Goal: Task Accomplishment & Management: Use online tool/utility

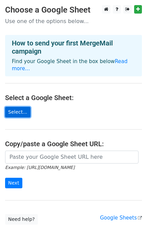
click at [12, 107] on link "Select..." at bounding box center [17, 112] width 25 height 11
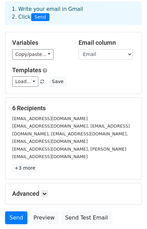
scroll to position [31, 0]
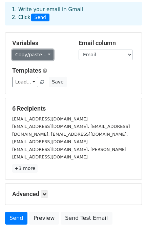
click at [36, 53] on link "Copy/paste..." at bounding box center [32, 55] width 41 height 11
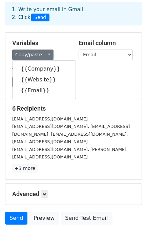
click at [68, 50] on div "Copy/paste... {{Company}} {{Website}} {{Email}}" at bounding box center [40, 55] width 56 height 11
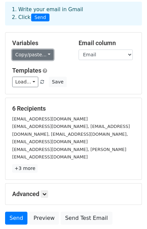
click at [35, 53] on link "Copy/paste..." at bounding box center [32, 55] width 41 height 11
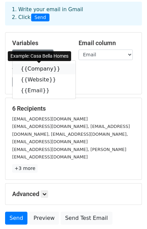
click at [38, 73] on link "{{Company}}" at bounding box center [44, 69] width 63 height 11
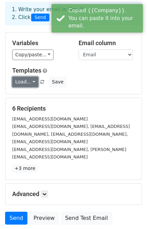
click at [27, 83] on link "Load..." at bounding box center [25, 82] width 26 height 11
click at [85, 85] on div "Load... No templates saved Save" at bounding box center [73, 82] width 133 height 11
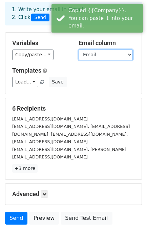
click at [101, 56] on select "Company Website Email" at bounding box center [106, 55] width 54 height 11
click at [79, 50] on select "Company Website Email" at bounding box center [106, 55] width 54 height 11
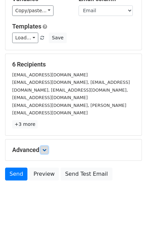
click at [42, 146] on link at bounding box center [44, 149] width 7 height 7
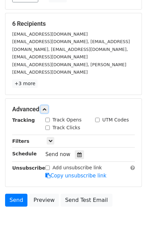
scroll to position [117, 0]
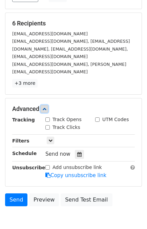
click at [48, 105] on link at bounding box center [44, 108] width 7 height 7
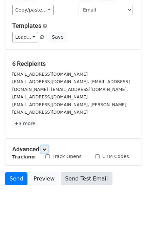
scroll to position [75, 0]
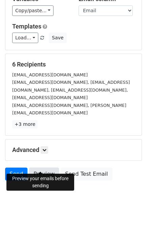
click at [42, 168] on link "Preview" at bounding box center [44, 174] width 30 height 13
click at [52, 56] on div "6 Recipients info@casabellahomes.com ir@vmcmail.com, media@vmcmail.com, communi…" at bounding box center [73, 95] width 137 height 82
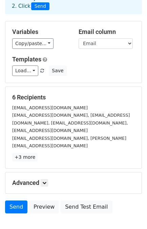
scroll to position [0, 0]
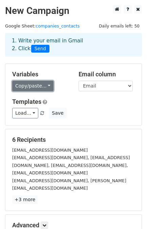
click at [37, 85] on link "Copy/paste..." at bounding box center [32, 86] width 41 height 11
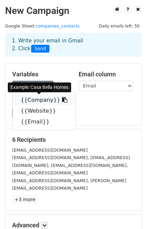
click at [37, 104] on link "{{Company}}" at bounding box center [44, 100] width 63 height 11
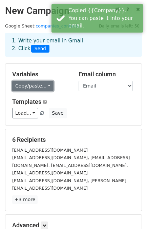
click at [39, 87] on link "Copy/paste..." at bounding box center [32, 86] width 41 height 11
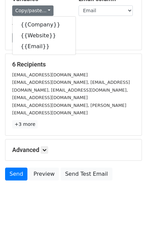
scroll to position [74, 0]
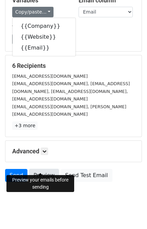
click at [36, 169] on link "Preview" at bounding box center [44, 175] width 30 height 13
click at [43, 170] on link "Preview" at bounding box center [44, 175] width 30 height 13
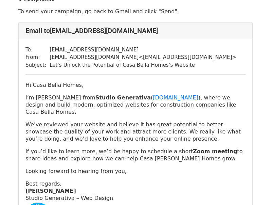
scroll to position [83, 0]
